Goal: Navigation & Orientation: Find specific page/section

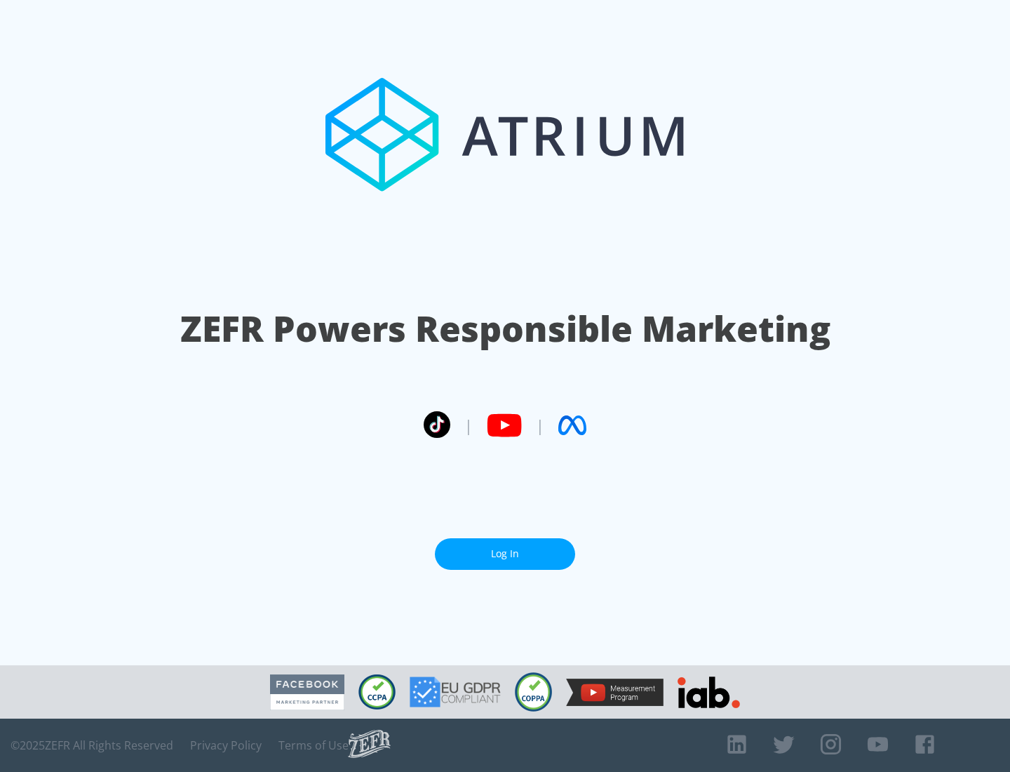
click at [505, 554] on link "Log In" at bounding box center [505, 554] width 140 height 32
